Goal: Task Accomplishment & Management: Manage account settings

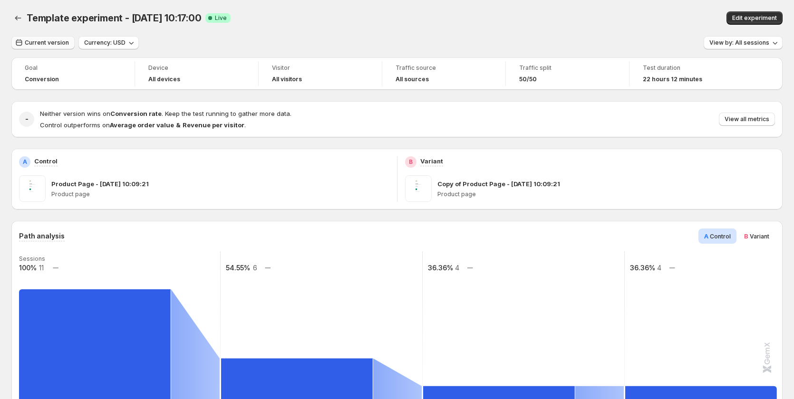
click at [50, 41] on span "Current version" at bounding box center [47, 43] width 44 height 8
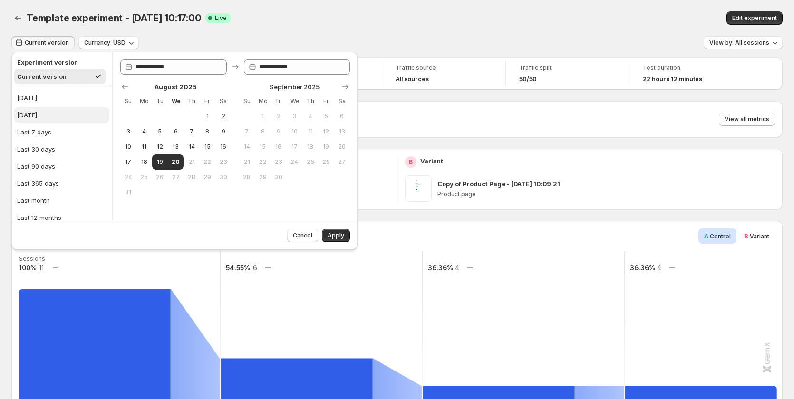
click at [47, 118] on button "[DATE]" at bounding box center [61, 114] width 95 height 15
type input "**********"
click at [327, 238] on button "Apply" at bounding box center [336, 235] width 28 height 13
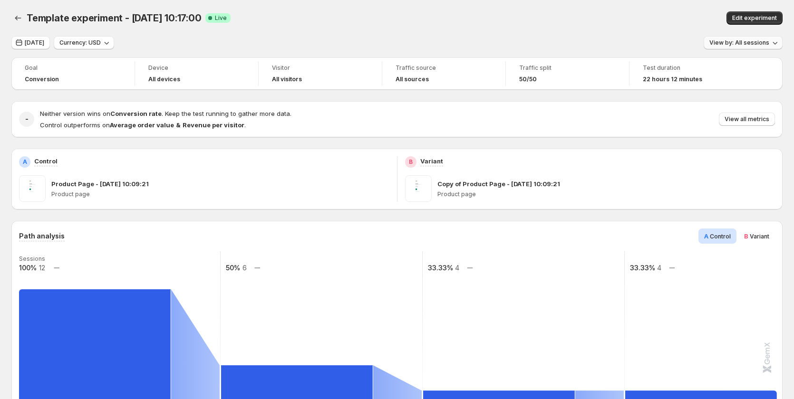
click at [740, 39] on span "View by: All sessions" at bounding box center [739, 43] width 60 height 8
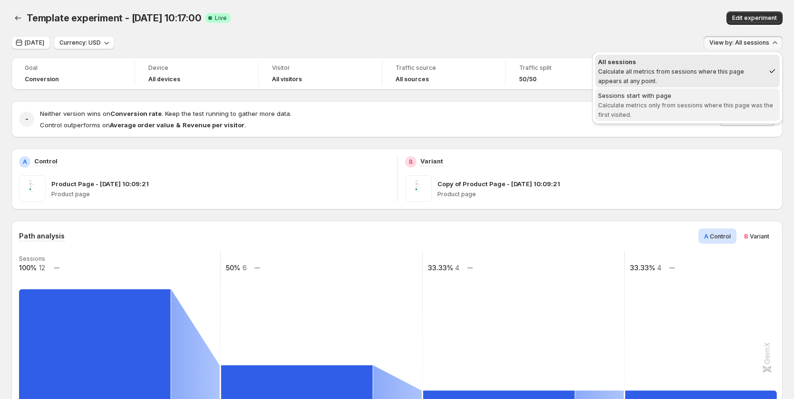
click at [724, 115] on span "Sessions start with page Calculate metrics only from sessions where this page w…" at bounding box center [687, 105] width 179 height 29
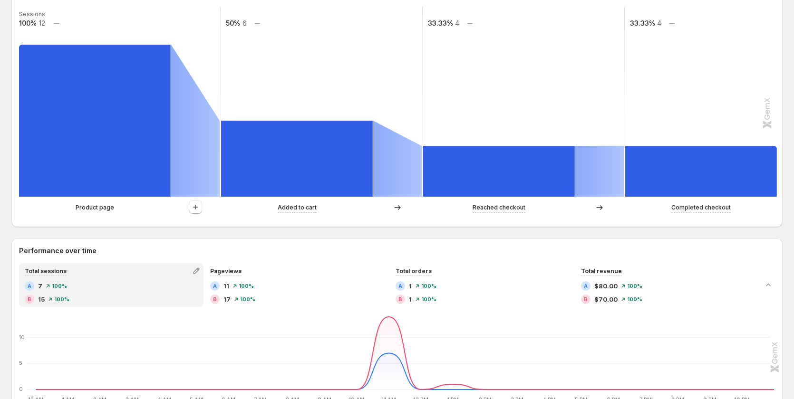
scroll to position [428, 0]
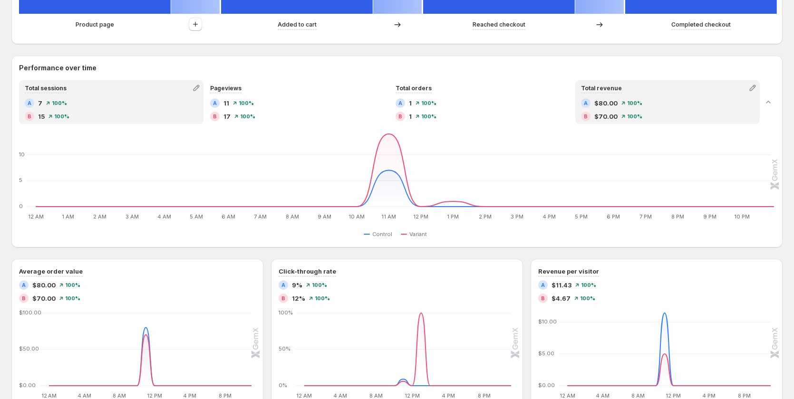
click at [699, 120] on div "B $70.00 100%" at bounding box center [667, 117] width 173 height 10
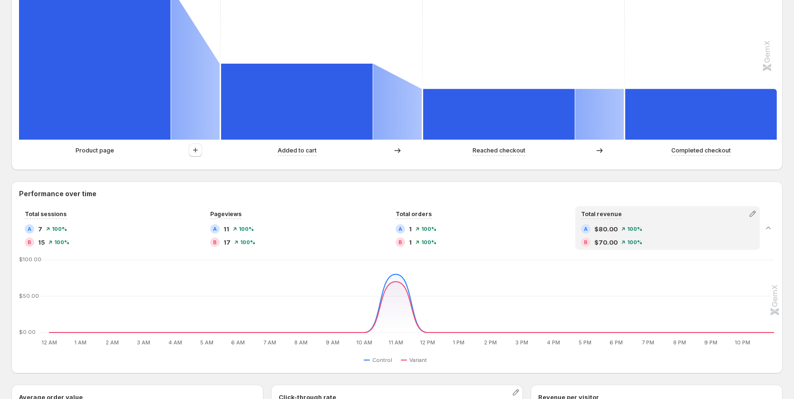
scroll to position [285, 0]
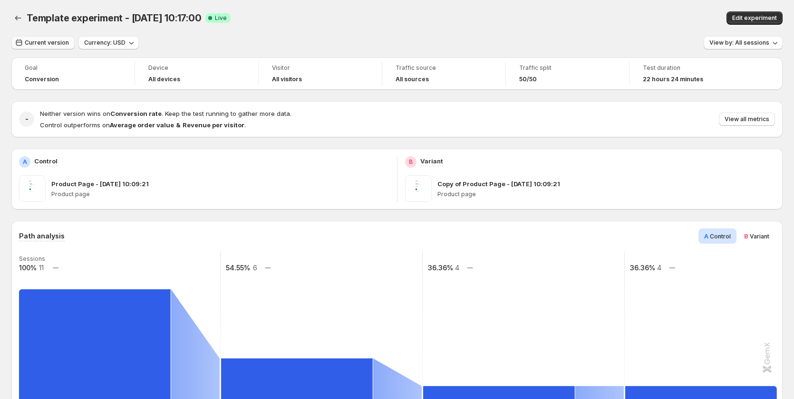
click at [39, 45] on span "Current version" at bounding box center [47, 43] width 44 height 8
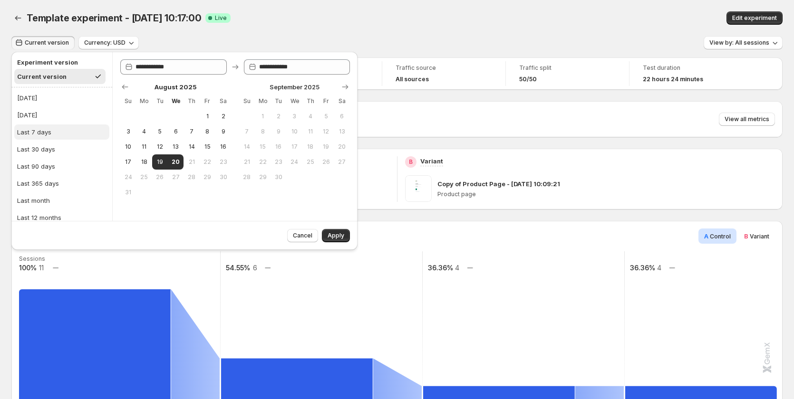
click at [52, 130] on button "Last 7 days" at bounding box center [61, 132] width 95 height 15
type input "**********"
click at [329, 236] on span "Apply" at bounding box center [336, 236] width 17 height 8
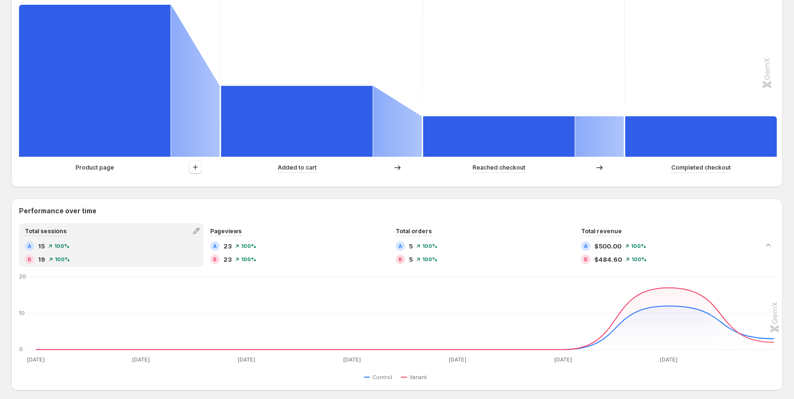
scroll to position [285, 0]
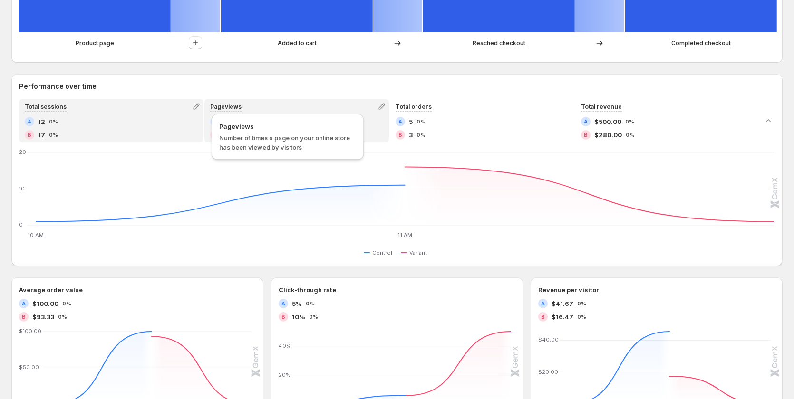
scroll to position [475, 0]
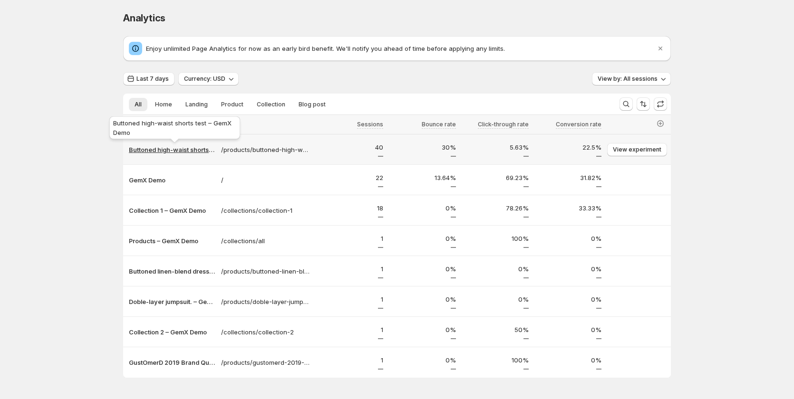
click at [192, 151] on p "Buttoned high-waist shorts test – GemX Demo" at bounding box center [172, 150] width 87 height 10
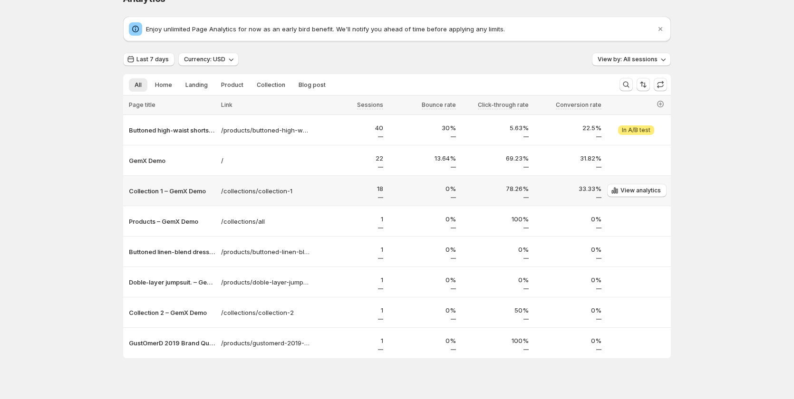
scroll to position [30, 0]
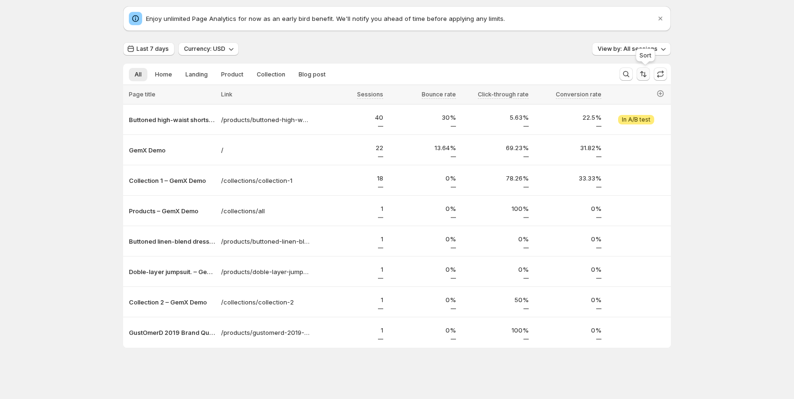
click at [647, 75] on icon "Sort the results" at bounding box center [644, 74] width 10 height 10
click at [623, 75] on button "Search and filter results" at bounding box center [626, 74] width 13 height 13
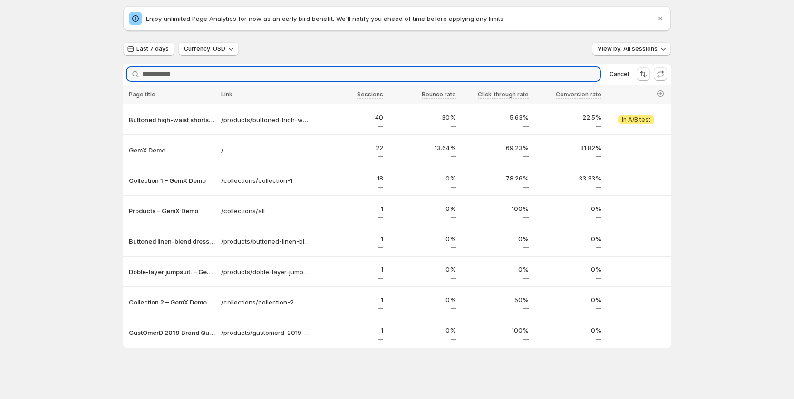
click at [369, 39] on div "Enjoy unlimited Page Analytics for now as an early bird benefit. We'll notify y…" at bounding box center [397, 177] width 548 height 342
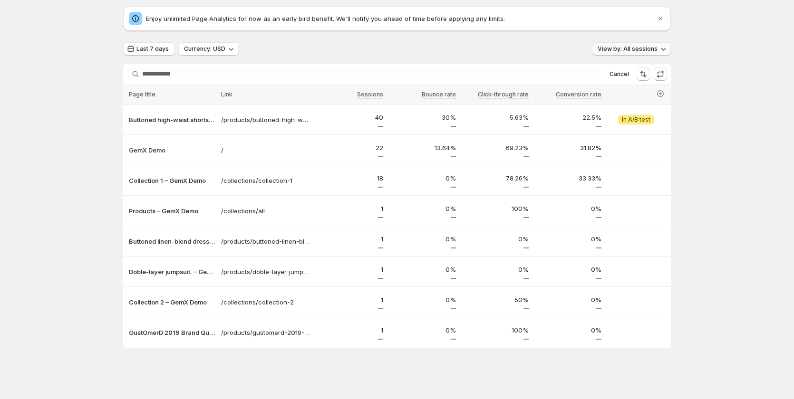
click at [636, 47] on span "View by: All sessions" at bounding box center [628, 49] width 60 height 8
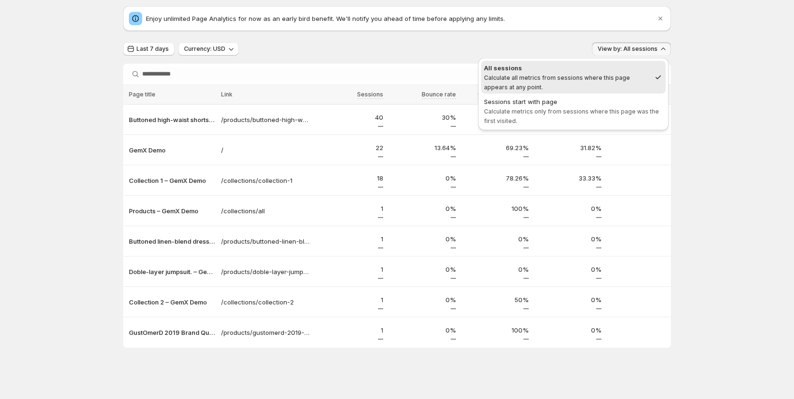
click at [451, 48] on div "Last 7 days Currency: USD View by: All sessions" at bounding box center [397, 49] width 548 height 14
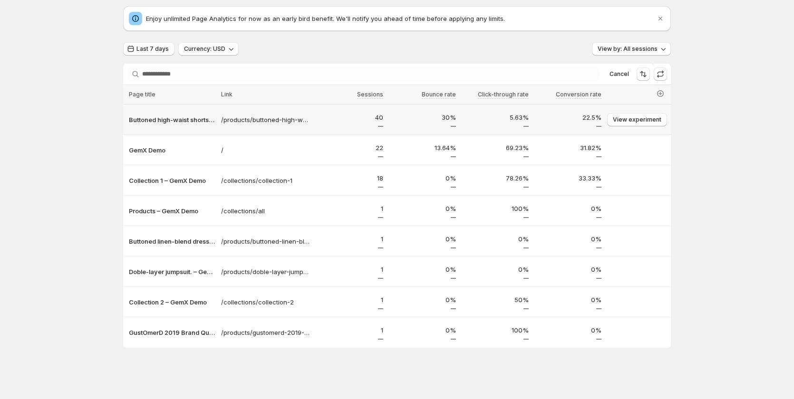
click at [644, 122] on span "View experiment" at bounding box center [637, 120] width 48 height 8
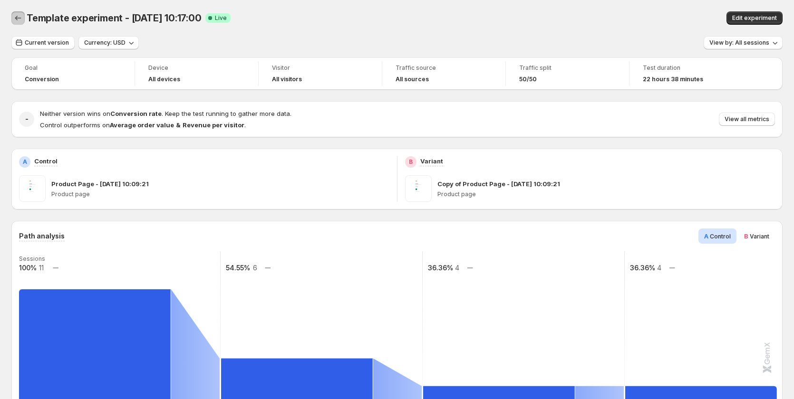
click at [13, 17] on icon "Back" at bounding box center [18, 18] width 10 height 10
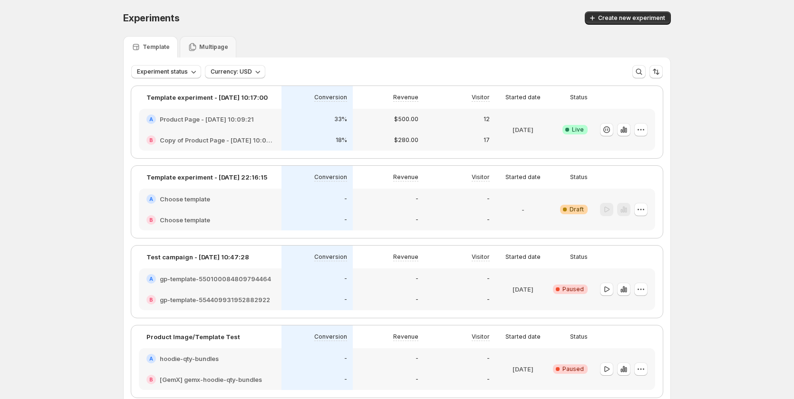
click at [307, 126] on div "33%" at bounding box center [316, 119] width 71 height 21
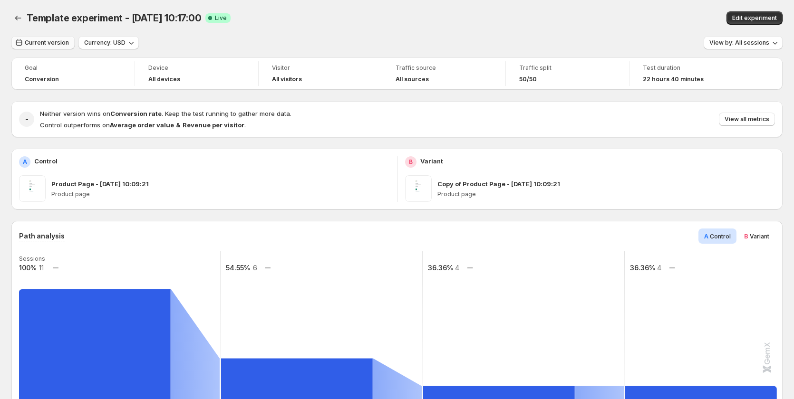
click at [52, 42] on span "Current version" at bounding box center [47, 43] width 44 height 8
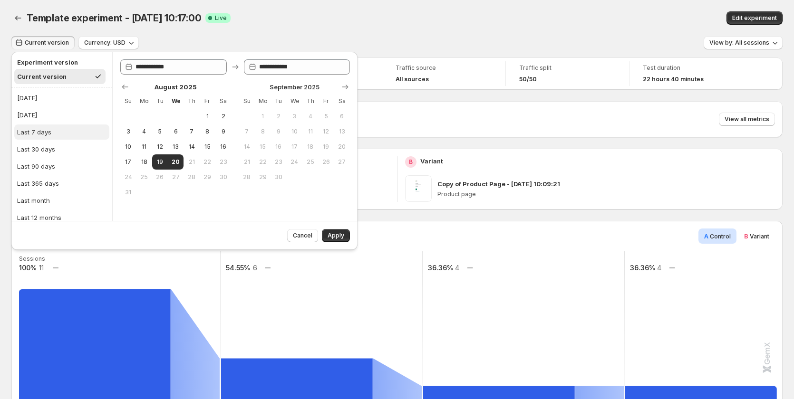
click at [48, 126] on button "Last 7 days" at bounding box center [61, 132] width 95 height 15
type input "**********"
click at [329, 236] on span "Apply" at bounding box center [336, 236] width 17 height 8
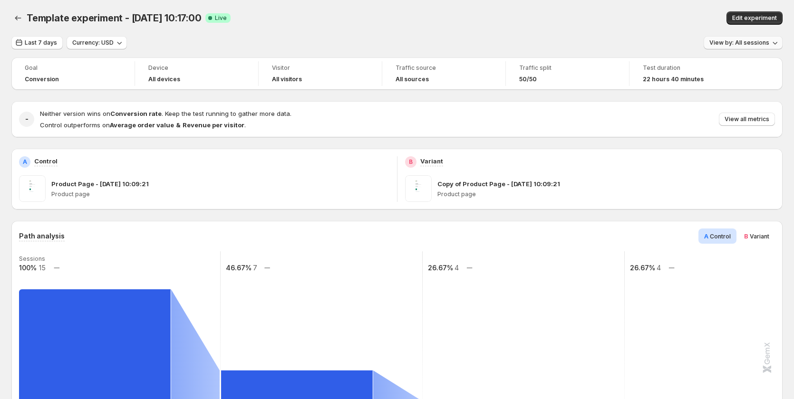
click at [739, 40] on span "View by: All sessions" at bounding box center [739, 43] width 60 height 8
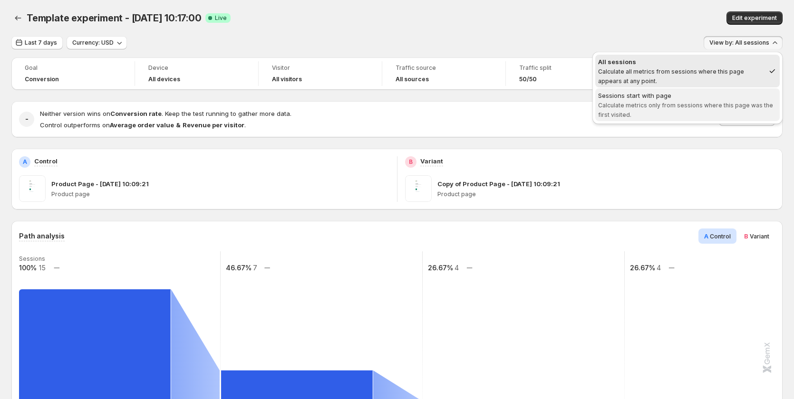
click at [712, 96] on div "Sessions start with page" at bounding box center [687, 96] width 179 height 10
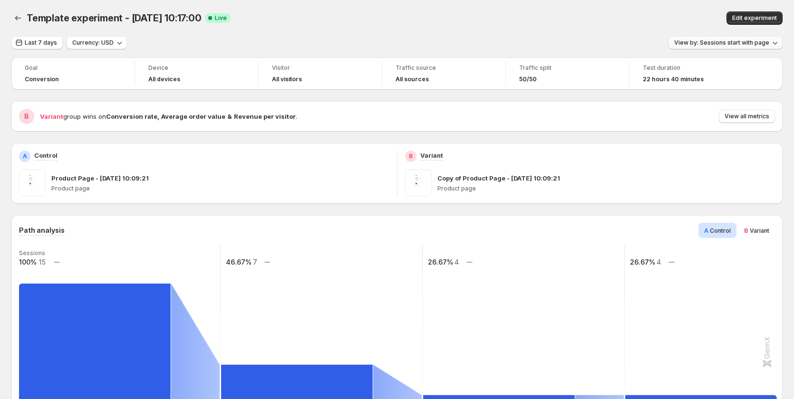
click at [725, 42] on span "View by: Sessions start with page" at bounding box center [721, 43] width 95 height 8
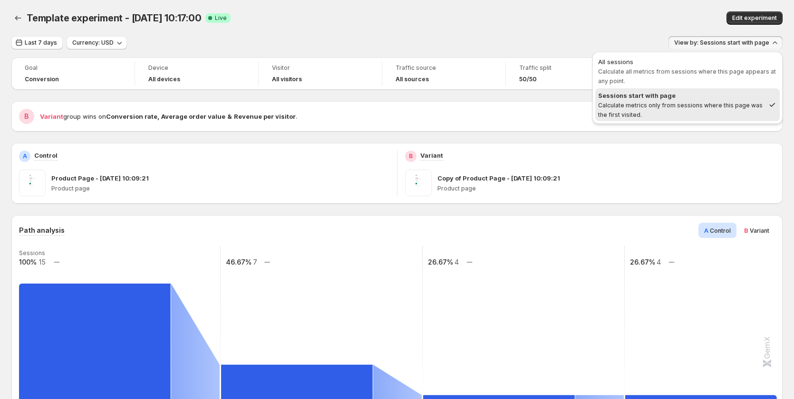
click at [546, 22] on div "Edit experiment" at bounding box center [631, 17] width 302 height 13
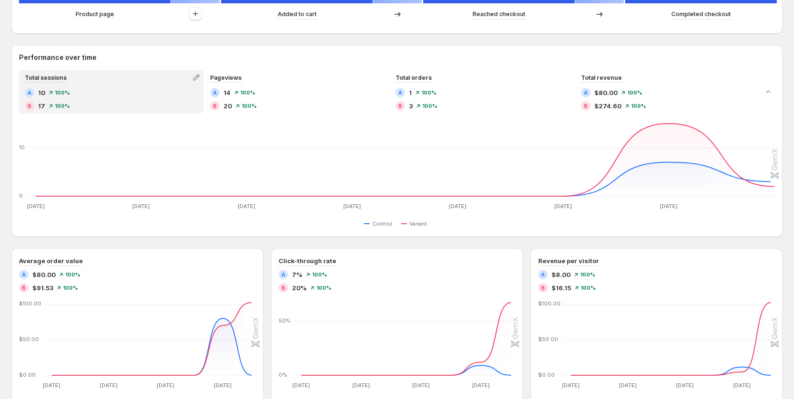
scroll to position [428, 0]
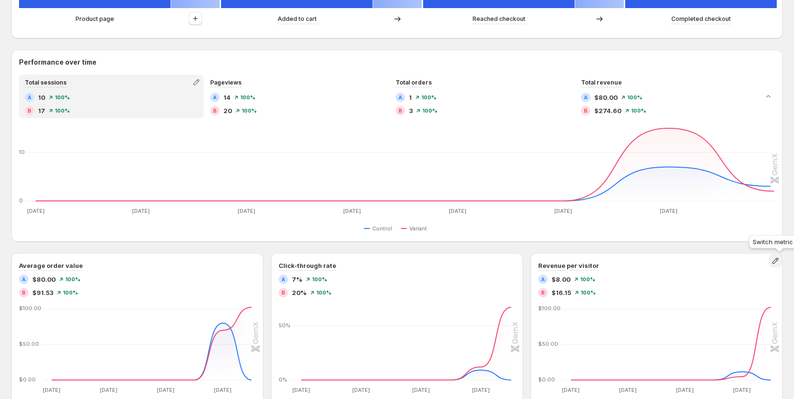
click at [779, 265] on icon "button" at bounding box center [776, 261] width 10 height 10
click at [588, 241] on div "Performance over time Total sessions A 10 100% B 17 100% Pageviews A 14 100% B …" at bounding box center [396, 146] width 771 height 192
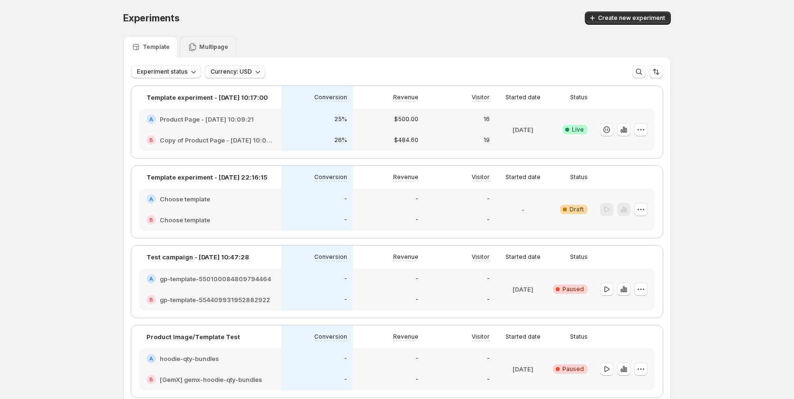
click at [221, 46] on p "Multipage" at bounding box center [213, 47] width 29 height 8
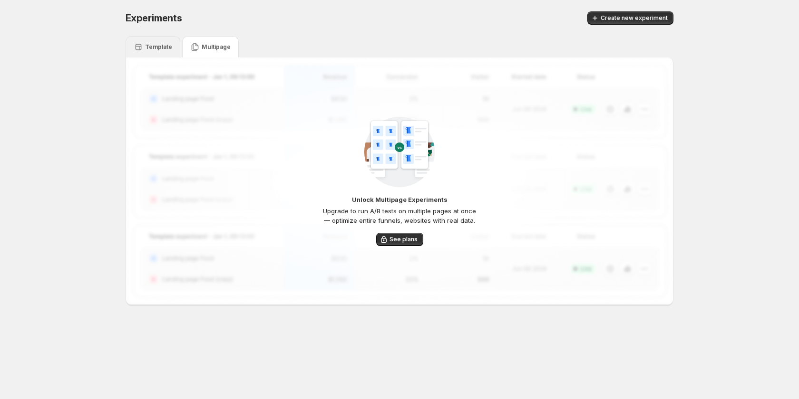
drag, startPoint x: 153, startPoint y: 45, endPoint x: 230, endPoint y: 44, distance: 77.0
click at [152, 45] on p "Template" at bounding box center [158, 47] width 27 height 8
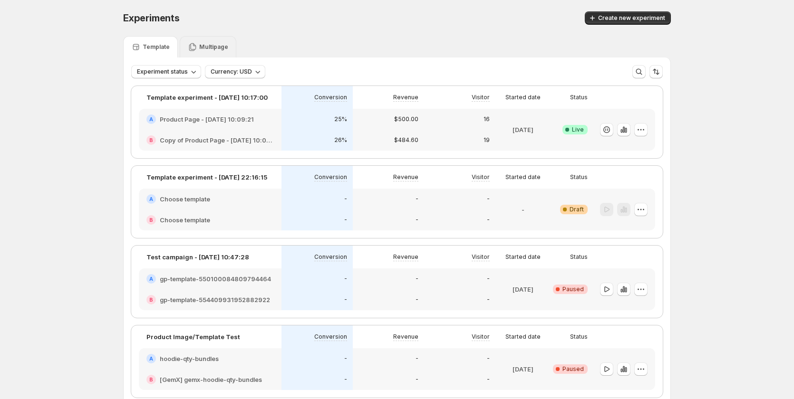
click at [223, 44] on p "Multipage" at bounding box center [213, 47] width 29 height 8
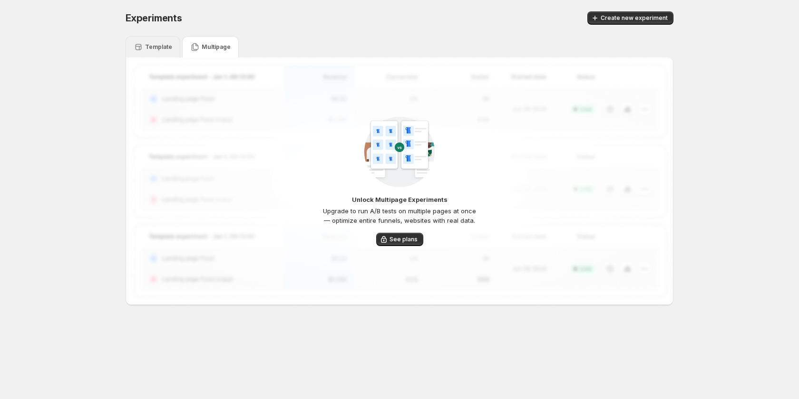
click at [160, 40] on div "Template" at bounding box center [153, 46] width 55 height 21
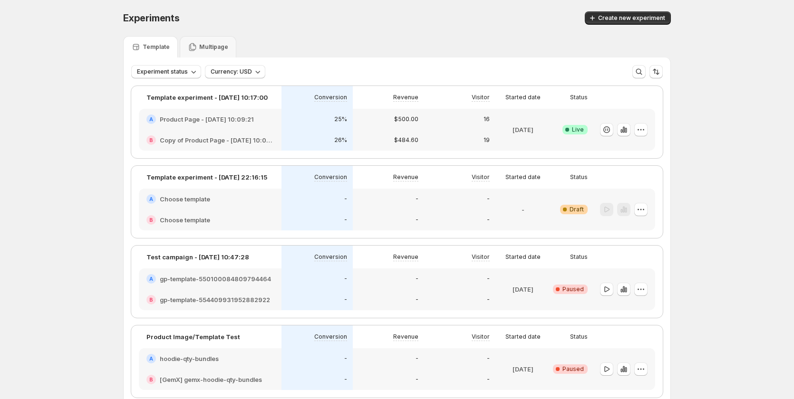
click at [287, 122] on div "25%" at bounding box center [316, 119] width 71 height 21
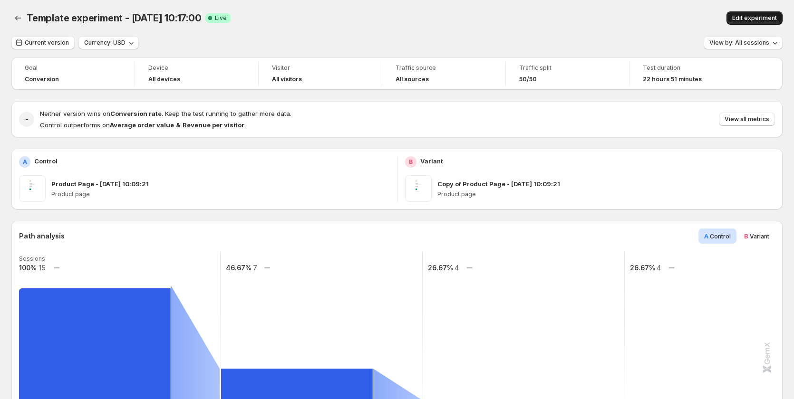
click at [748, 17] on span "Edit experiment" at bounding box center [754, 18] width 45 height 8
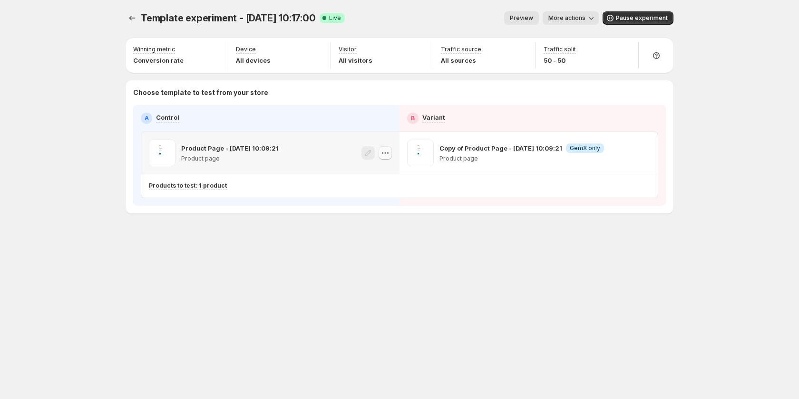
click at [382, 154] on icon "button" at bounding box center [385, 153] width 10 height 10
click at [648, 152] on icon "button" at bounding box center [644, 153] width 10 height 10
click at [390, 153] on button "button" at bounding box center [384, 152] width 13 height 13
click at [384, 194] on div "Copy ID" at bounding box center [394, 197] width 108 height 10
click at [566, 19] on span "More actions" at bounding box center [566, 18] width 37 height 8
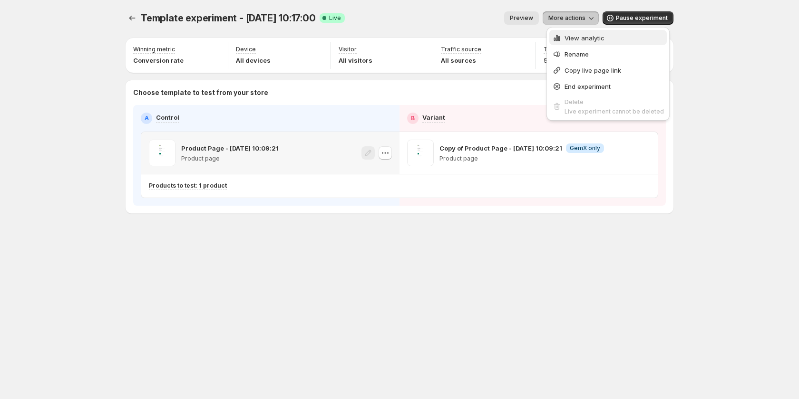
click at [561, 36] on icon "button" at bounding box center [557, 38] width 10 height 10
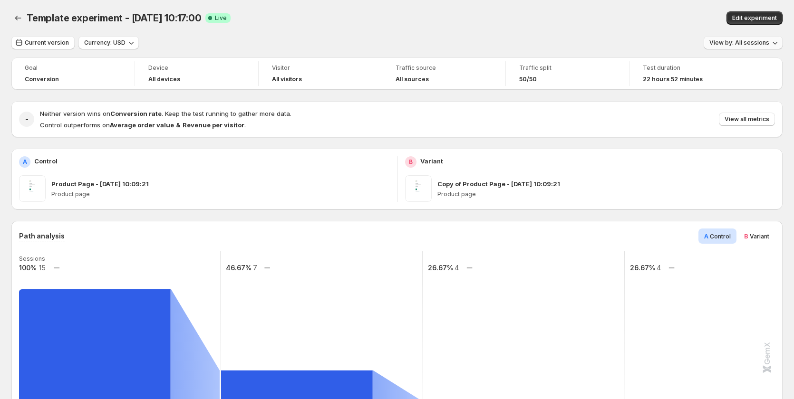
click at [726, 45] on span "View by: All sessions" at bounding box center [739, 43] width 60 height 8
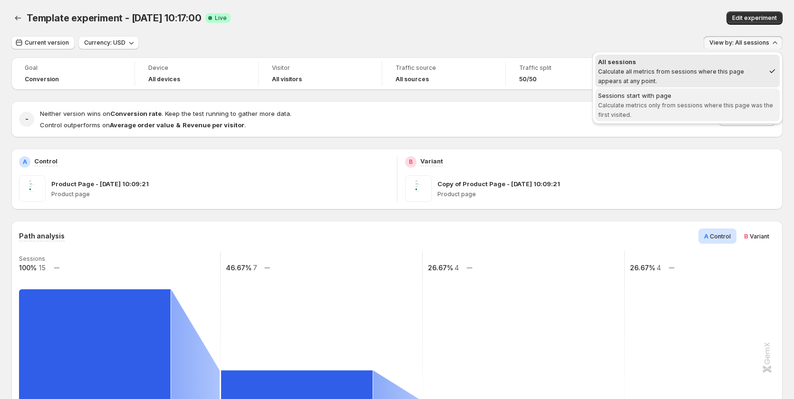
click at [684, 112] on span "Sessions start with page Calculate metrics only from sessions where this page w…" at bounding box center [687, 105] width 179 height 29
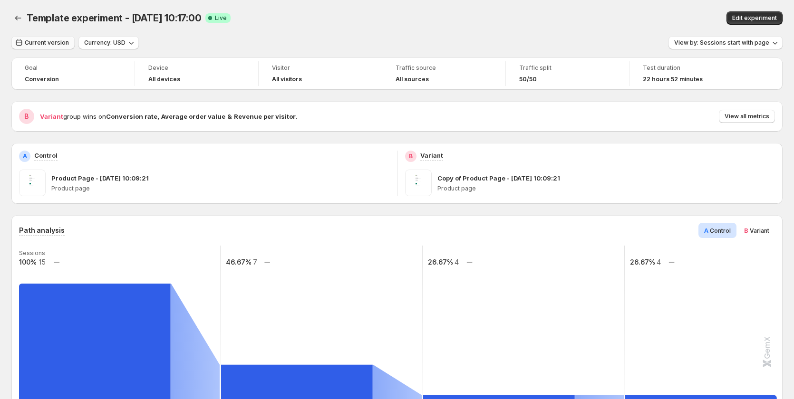
click at [51, 42] on span "Current version" at bounding box center [47, 43] width 44 height 8
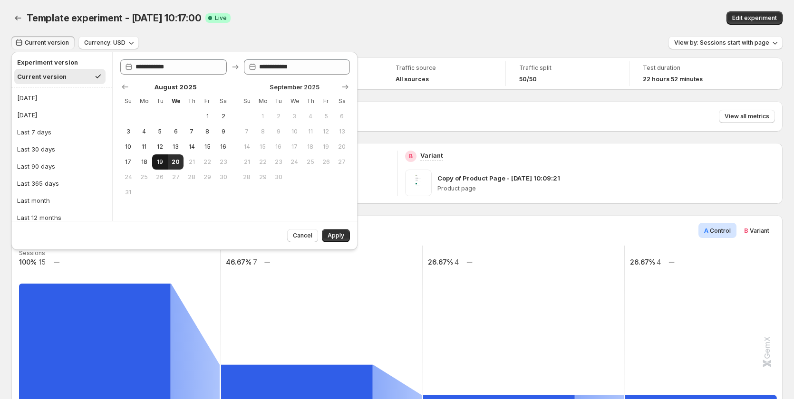
click at [160, 161] on span "19" at bounding box center [160, 162] width 8 height 8
click at [171, 161] on button "20" at bounding box center [176, 162] width 16 height 15
type input "**********"
click at [336, 239] on span "Apply" at bounding box center [336, 236] width 17 height 8
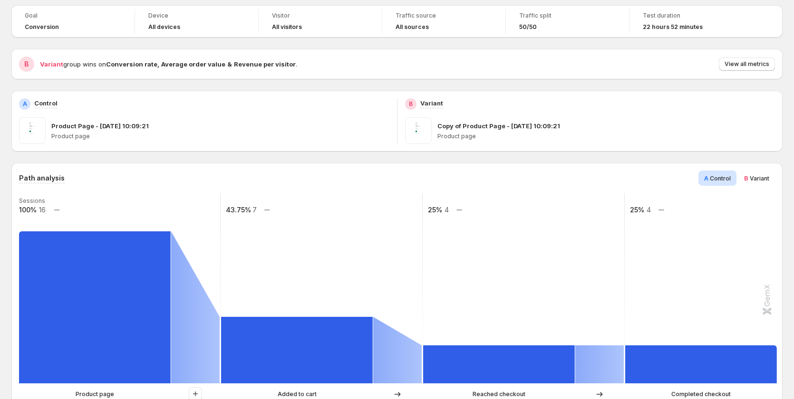
scroll to position [42, 0]
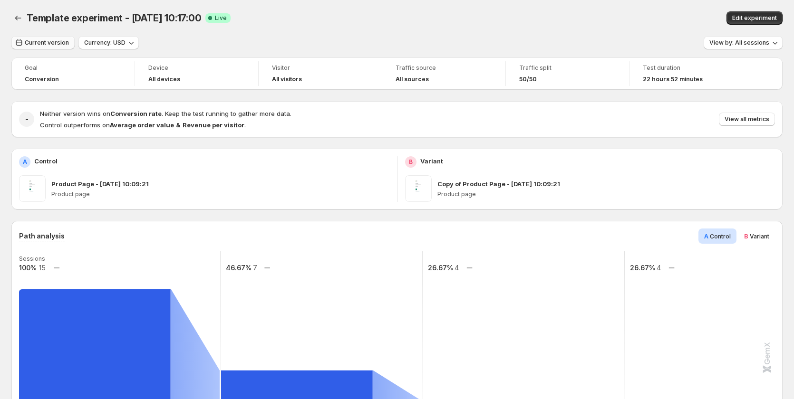
click at [57, 41] on span "Current version" at bounding box center [47, 43] width 44 height 8
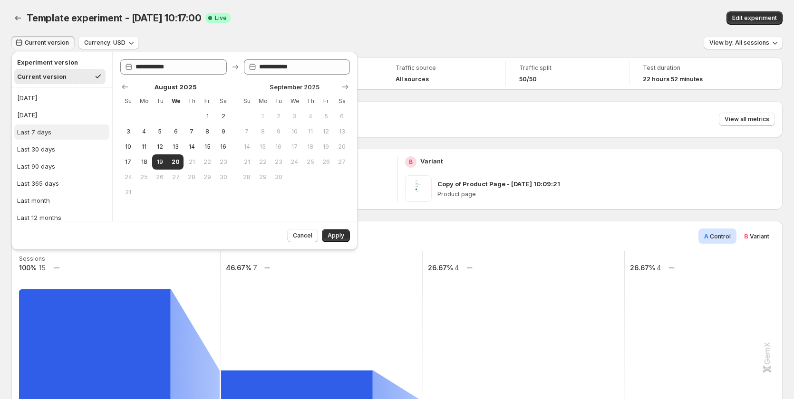
click at [47, 128] on div "Last 7 days" at bounding box center [34, 132] width 34 height 10
type input "**********"
click at [327, 232] on button "Apply" at bounding box center [336, 235] width 28 height 13
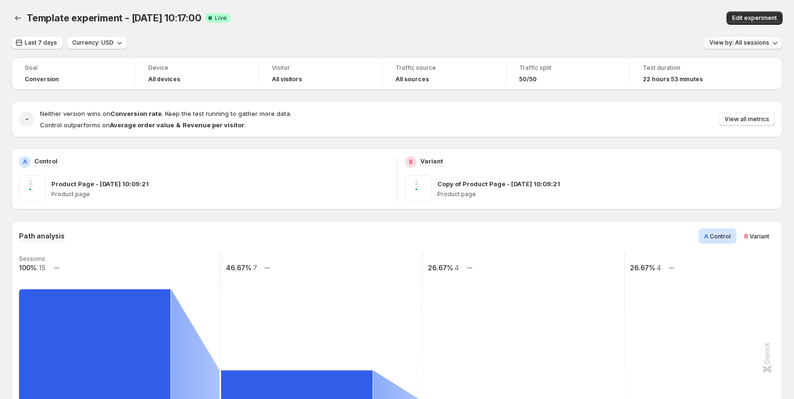
click at [735, 40] on span "View by: All sessions" at bounding box center [739, 43] width 60 height 8
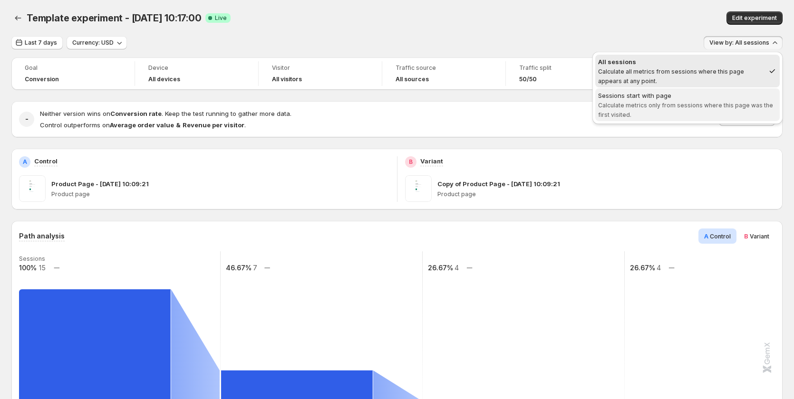
click at [731, 108] on span "Calculate metrics only from sessions where this page was the first visited." at bounding box center [685, 110] width 175 height 17
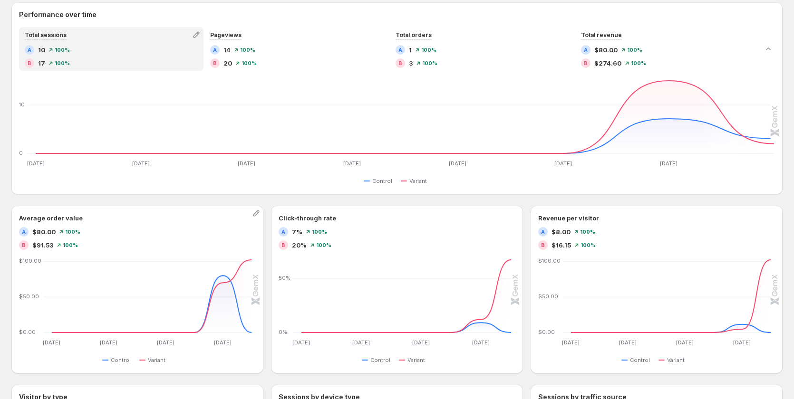
scroll to position [285, 0]
